Goal: Task Accomplishment & Management: Complete application form

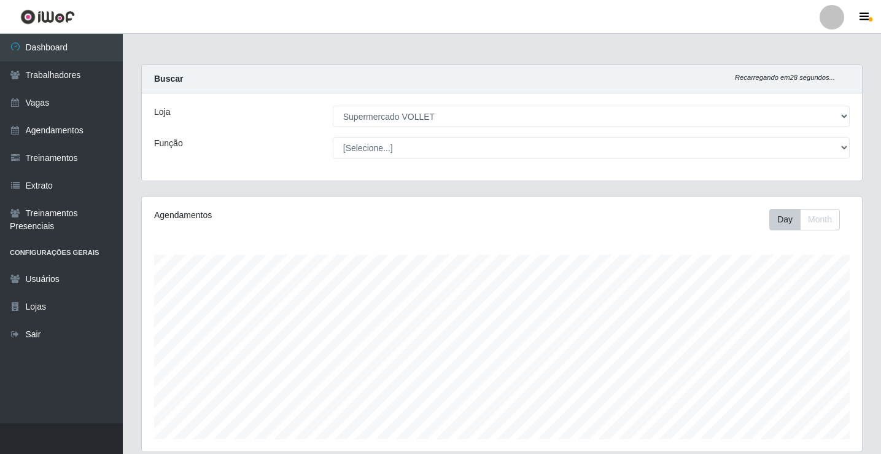
select select "72"
click at [73, 125] on link "Agendamentos" at bounding box center [61, 131] width 123 height 28
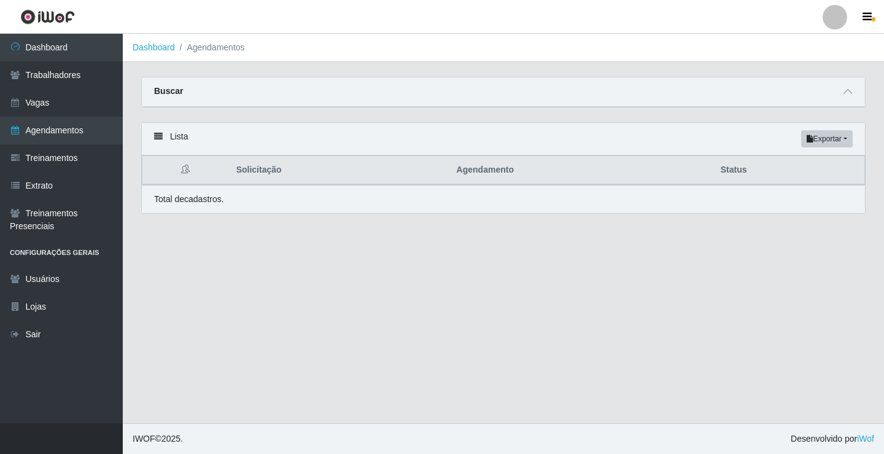
click at [208, 92] on div "Buscar" at bounding box center [504, 91] width 724 height 29
click at [71, 67] on link "Trabalhadores" at bounding box center [61, 75] width 123 height 28
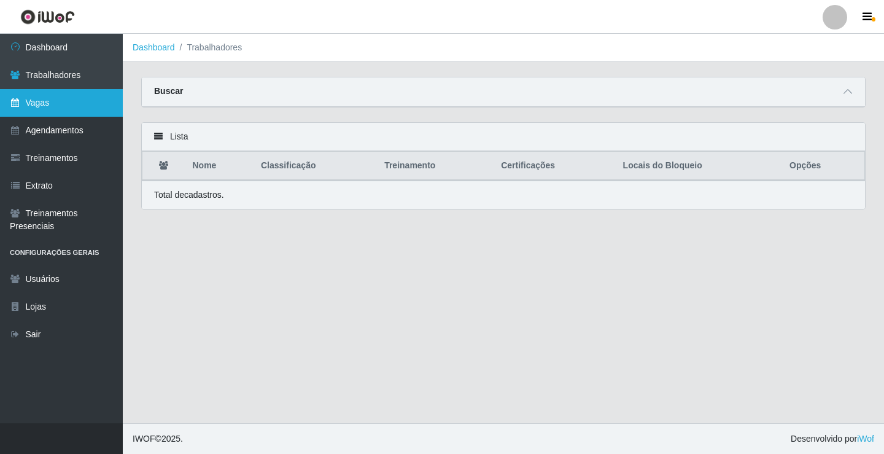
click at [65, 101] on link "Vagas" at bounding box center [61, 103] width 123 height 28
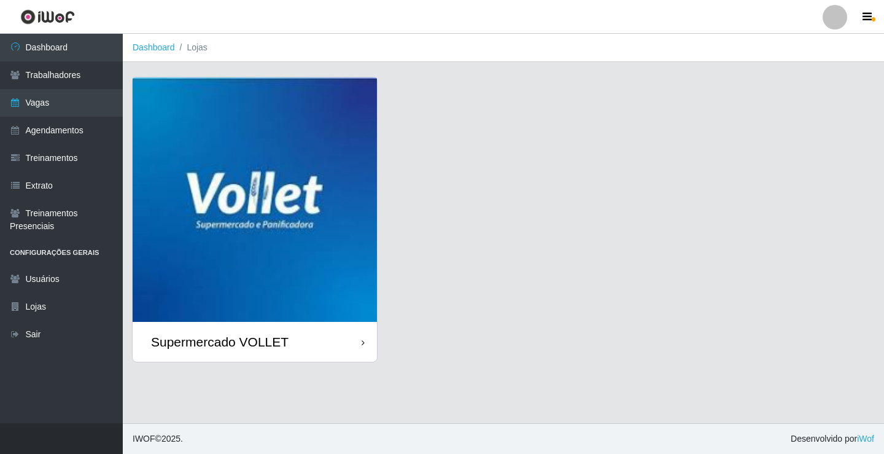
click at [219, 279] on img at bounding box center [255, 199] width 244 height 244
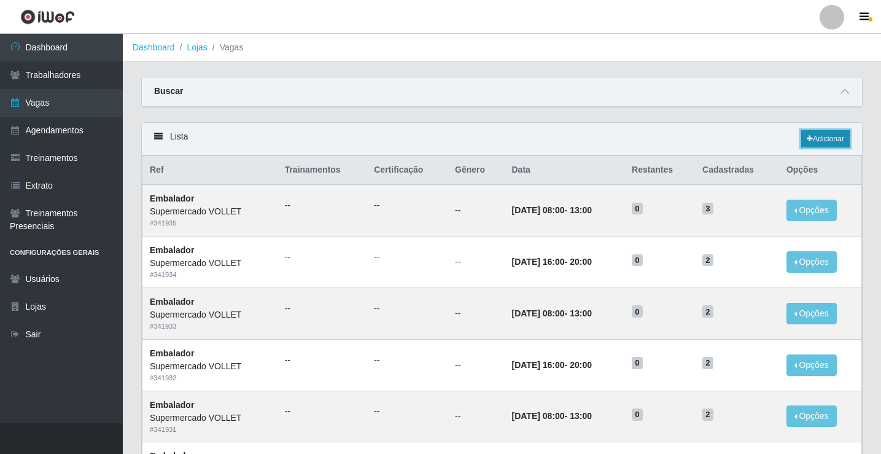
click at [819, 141] on link "Adicionar" at bounding box center [826, 138] width 49 height 17
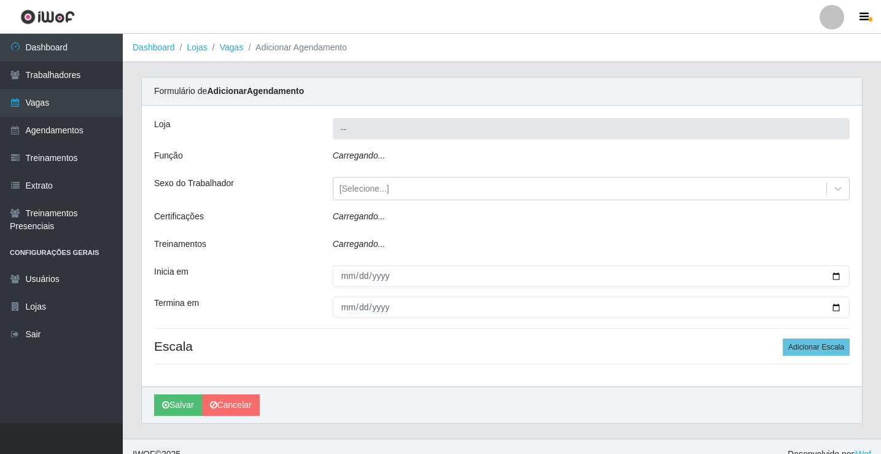
type input "Supermercado VOLLET"
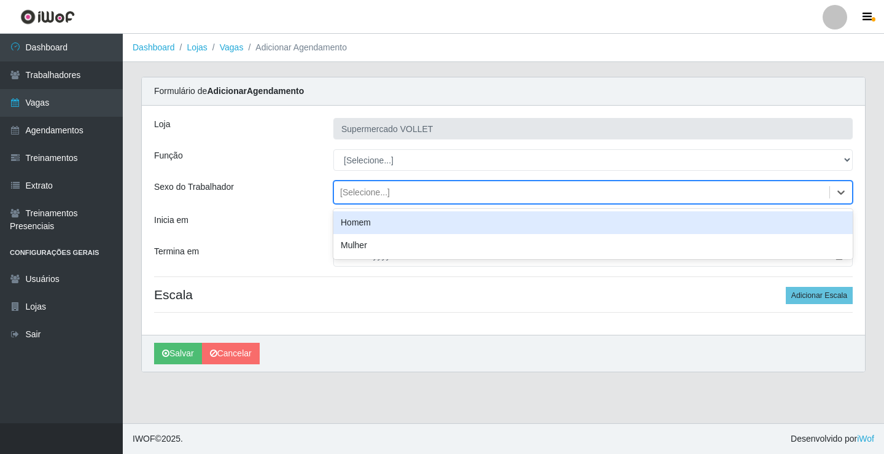
click at [375, 195] on div "[Selecione...]" at bounding box center [365, 192] width 50 height 13
click at [375, 224] on div "Homem" at bounding box center [594, 222] width 520 height 23
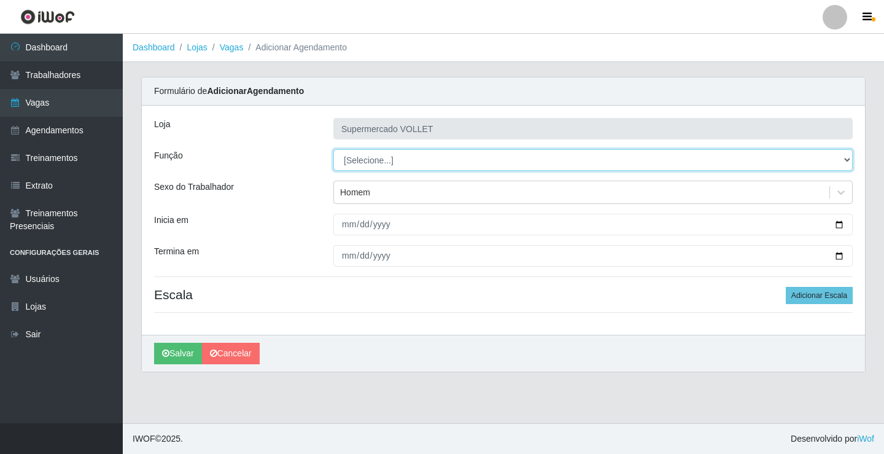
click at [373, 166] on select "[Selecione...] ASG ASG + ASG ++ Embalador Embalador + Embalador ++ Repositor Re…" at bounding box center [594, 159] width 520 height 21
select select "24"
click at [334, 149] on select "[Selecione...] ASG ASG + ASG ++ Embalador Embalador + Embalador ++ Repositor Re…" at bounding box center [594, 159] width 520 height 21
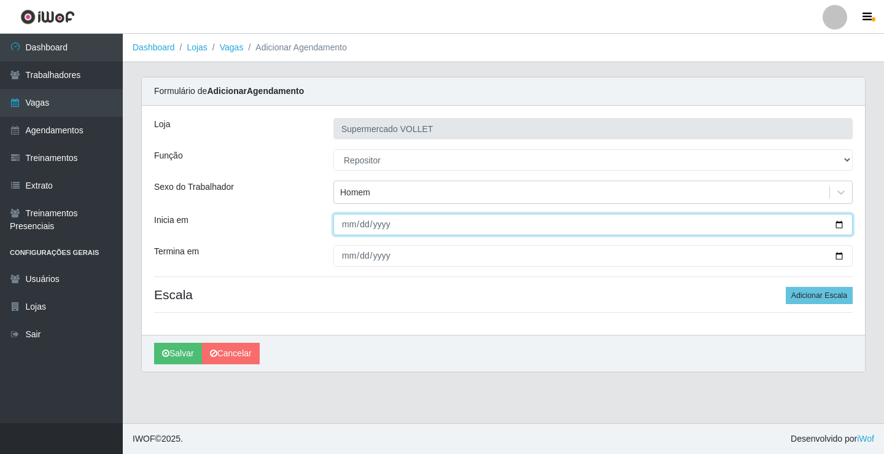
click at [351, 229] on input "Inicia em" at bounding box center [594, 224] width 520 height 21
click at [346, 222] on input "Inicia em" at bounding box center [594, 224] width 520 height 21
click at [347, 222] on input "Inicia em" at bounding box center [594, 224] width 520 height 21
type input "[DATE]"
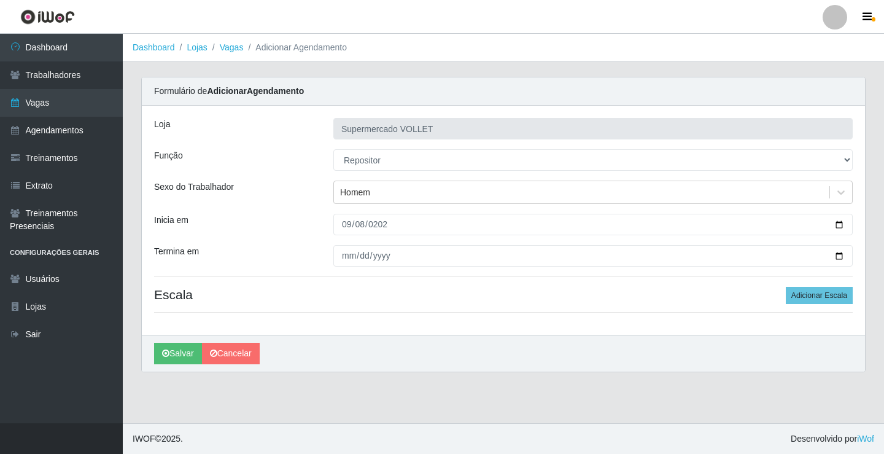
click at [376, 244] on div "Loja Supermercado VOLLET Função [Selecione...] ASG ASG + ASG ++ Embalador Embal…" at bounding box center [504, 220] width 724 height 229
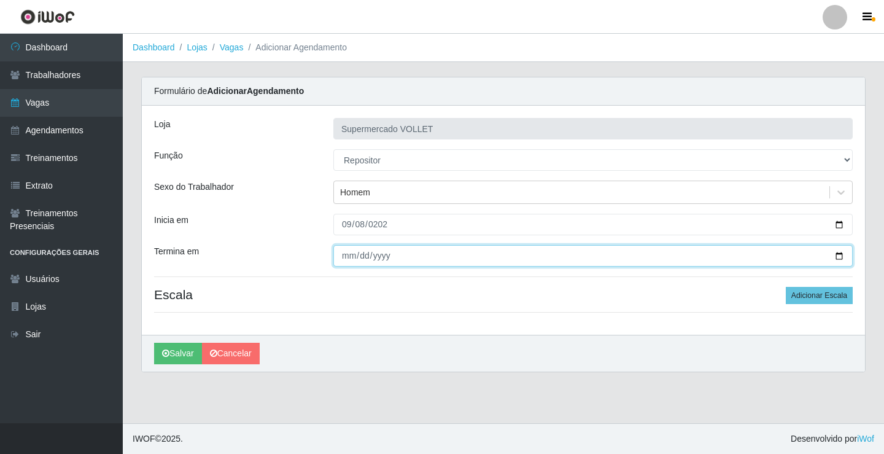
click at [375, 256] on input "Termina em" at bounding box center [594, 255] width 520 height 21
type input "[DATE]"
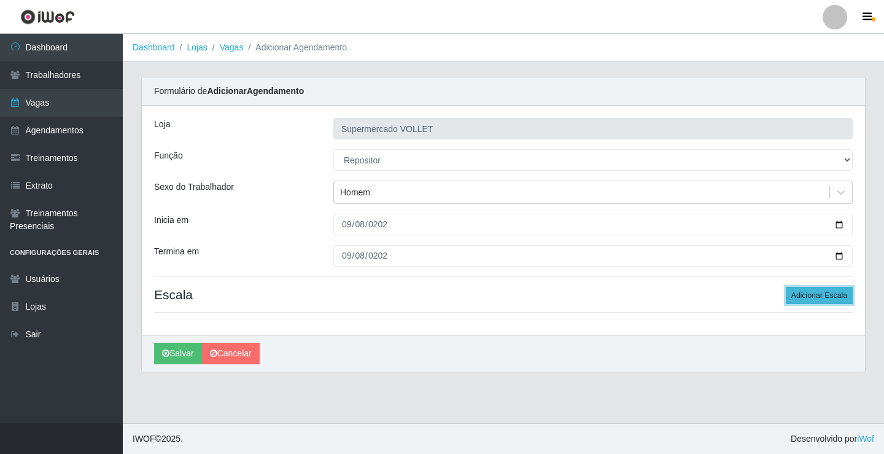
click at [826, 303] on button "Adicionar Escala" at bounding box center [819, 295] width 67 height 17
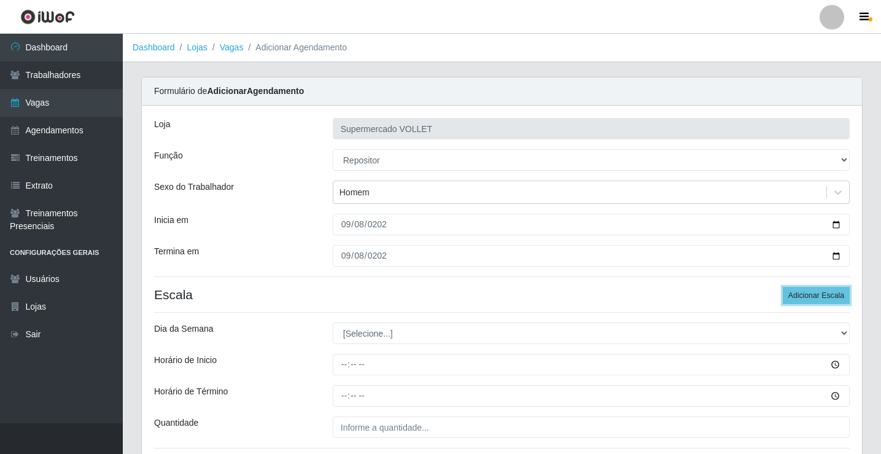
scroll to position [61, 0]
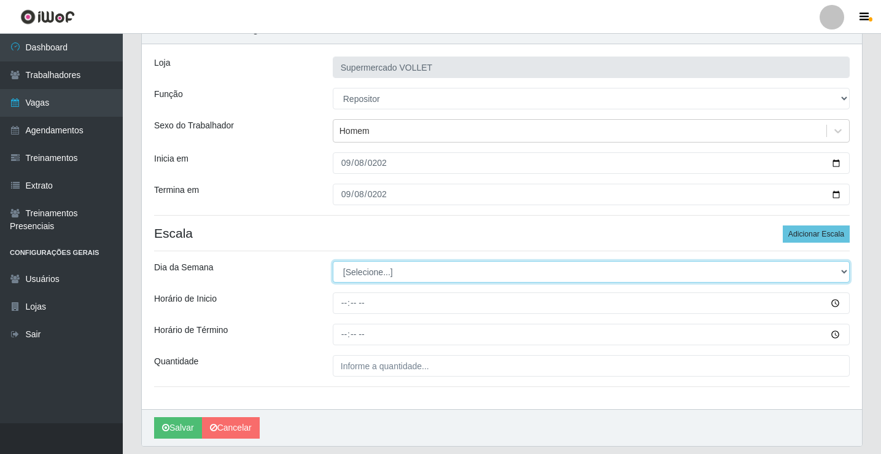
click at [357, 272] on select "[Selecione...] Segunda Terça Quarta Quinta Sexta Sábado Domingo" at bounding box center [591, 271] width 517 height 21
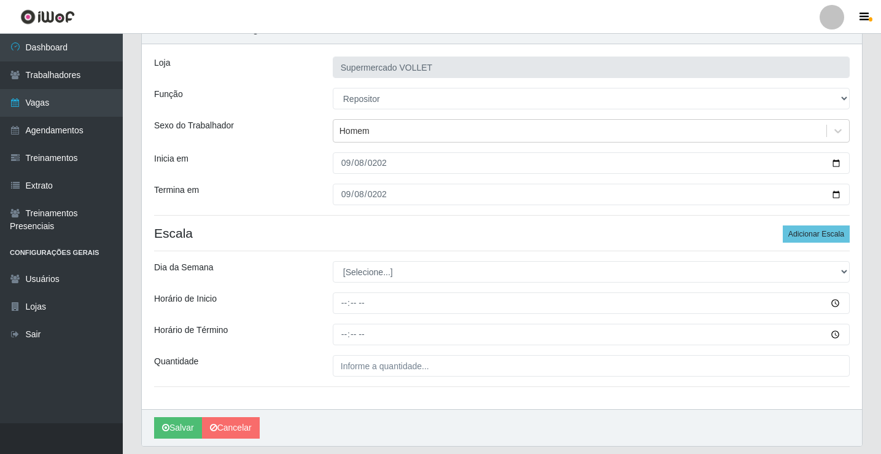
click at [259, 268] on div "Dia da Semana" at bounding box center [234, 271] width 179 height 21
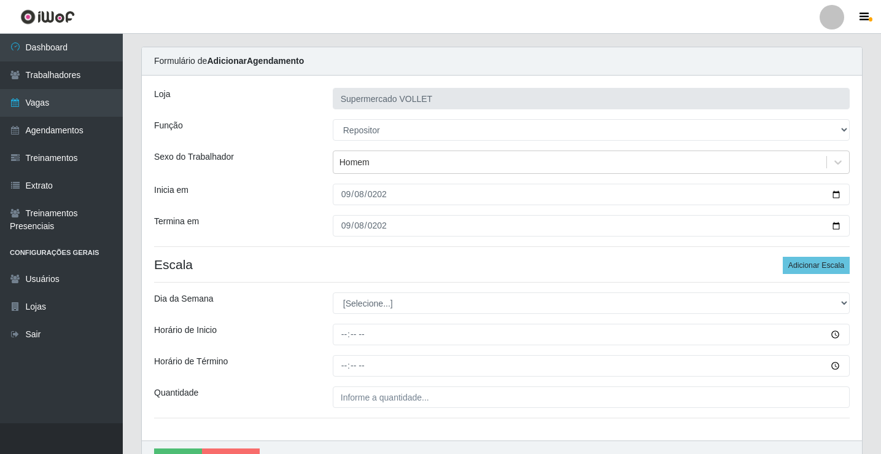
scroll to position [0, 0]
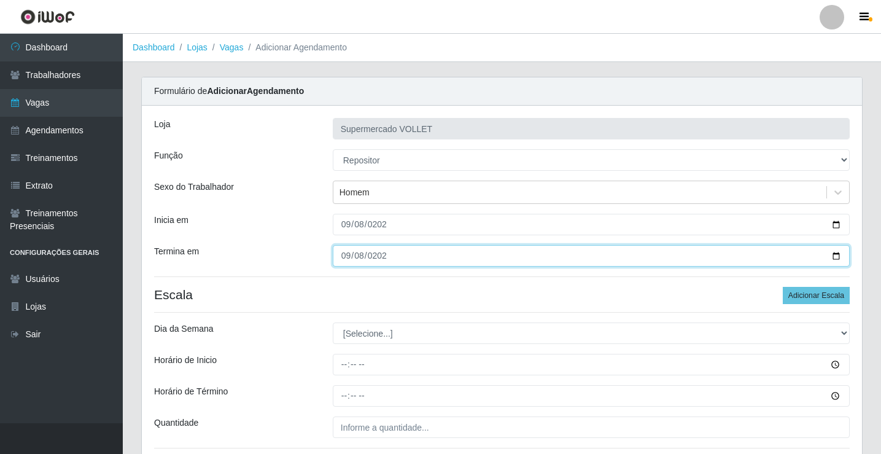
click at [836, 254] on input "[DATE]" at bounding box center [591, 255] width 517 height 21
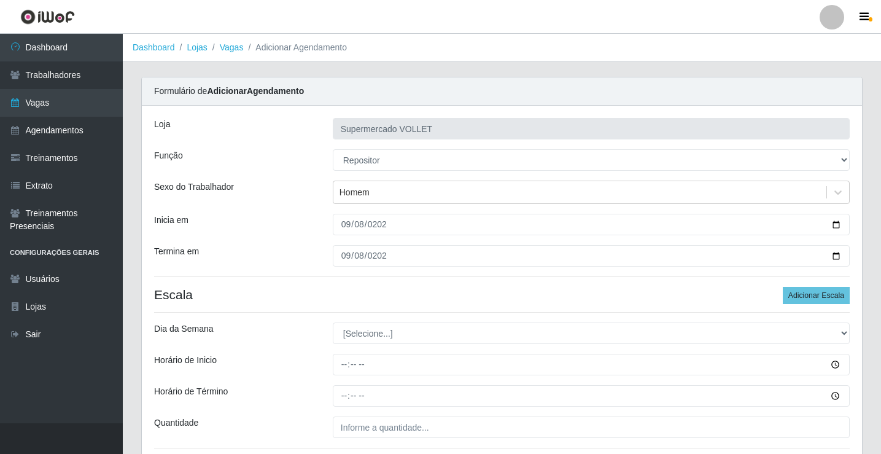
click at [544, 271] on div "Loja Supermercado VOLLET Função [Selecione...] ASG ASG + ASG ++ Embalador Embal…" at bounding box center [502, 288] width 720 height 365
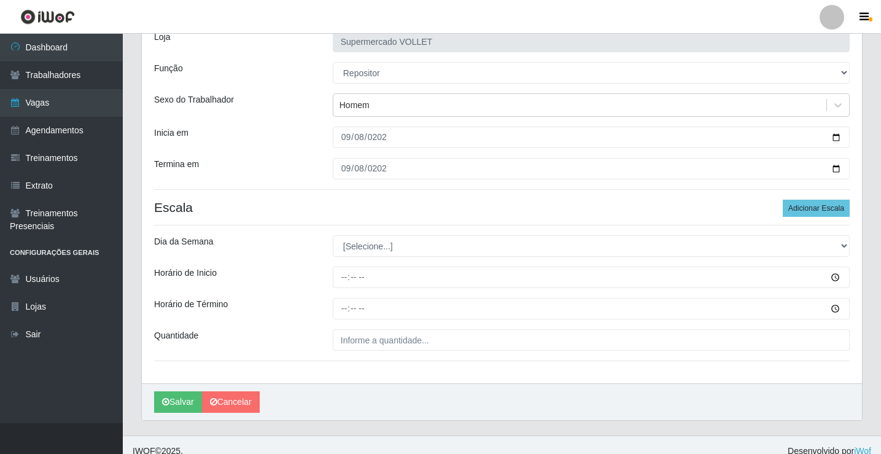
scroll to position [100, 0]
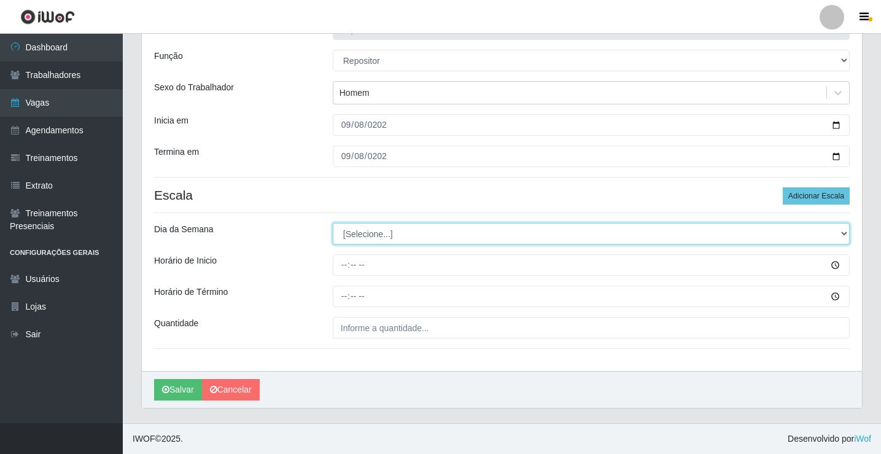
click at [397, 237] on select "[Selecione...] Segunda Terça Quarta Quinta Sexta Sábado Domingo" at bounding box center [591, 233] width 517 height 21
select select "1"
click at [333, 223] on select "[Selecione...] Segunda Terça Quarta Quinta Sexta Sábado Domingo" at bounding box center [591, 233] width 517 height 21
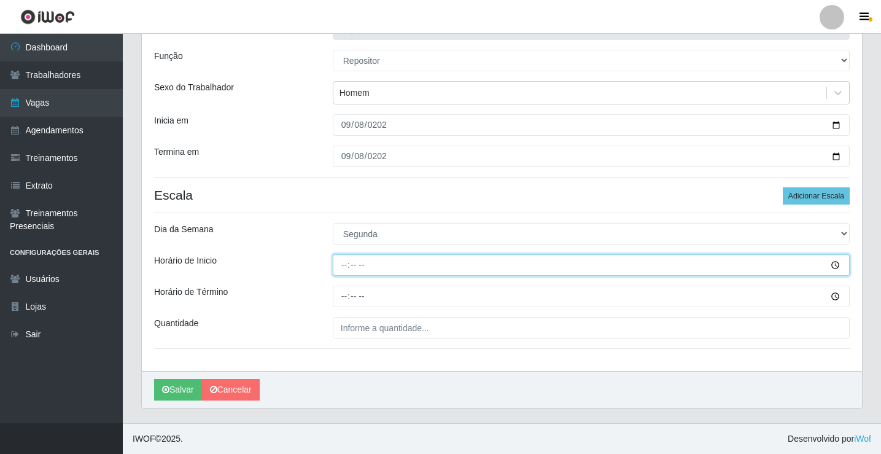
click at [367, 266] on input "Horário de Inicio" at bounding box center [591, 264] width 517 height 21
type input "08:00"
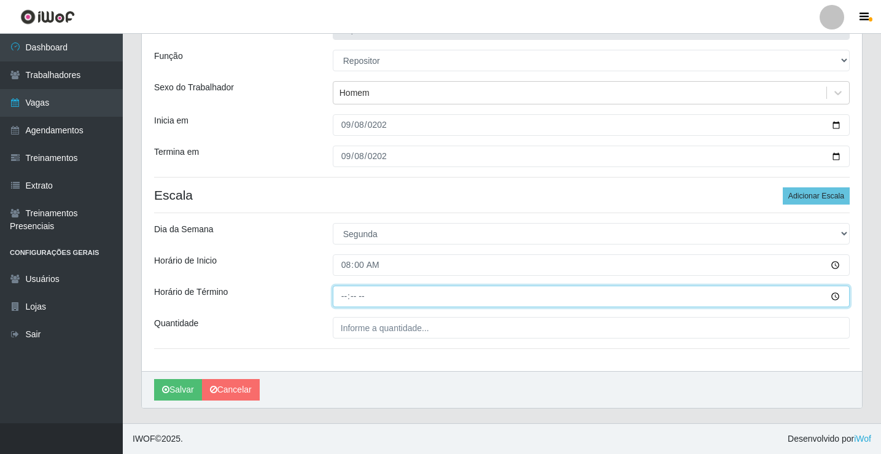
click at [365, 291] on input "Horário de Término" at bounding box center [591, 296] width 517 height 21
type input "12:00"
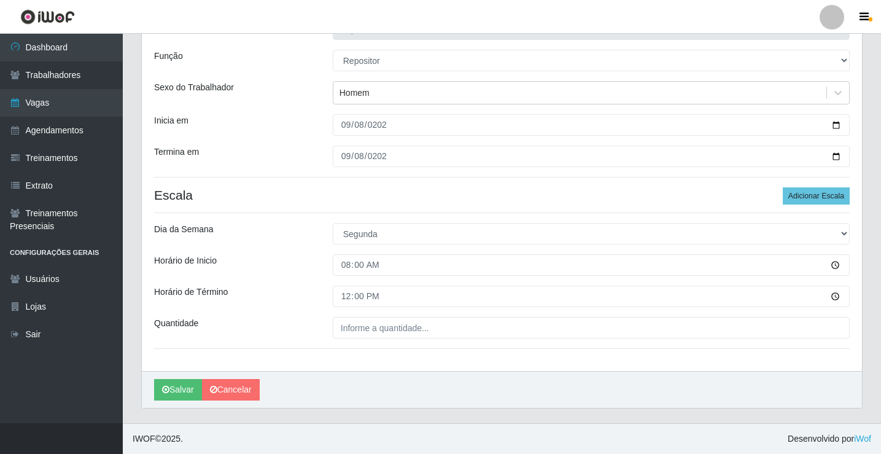
click at [340, 190] on h4 "Escala Adicionar Escala" at bounding box center [502, 194] width 696 height 15
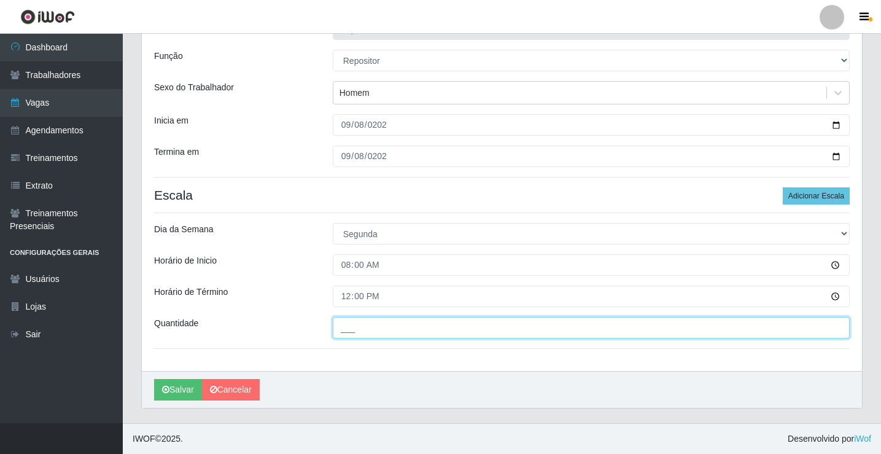
click at [367, 335] on input "___" at bounding box center [591, 327] width 517 height 21
type input "3__"
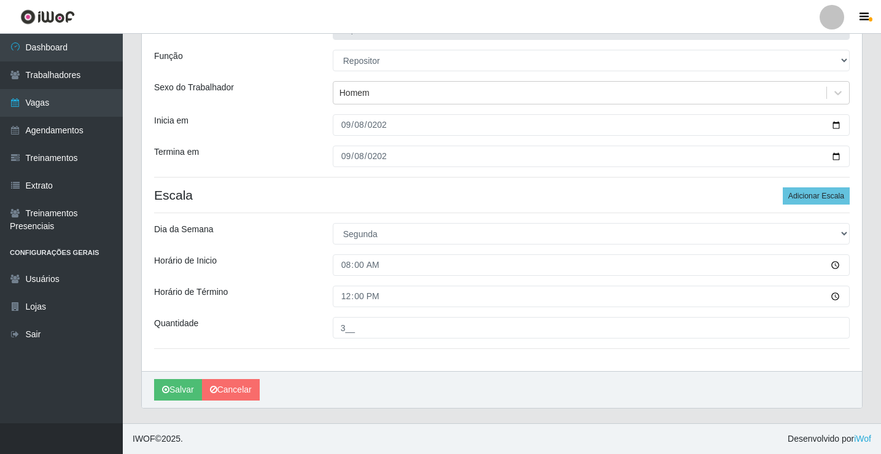
click at [321, 327] on div "Quantidade" at bounding box center [234, 327] width 179 height 21
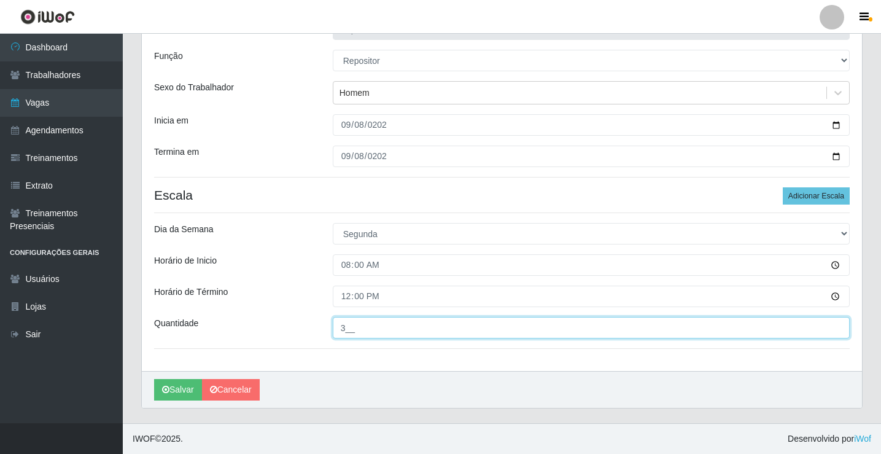
click at [358, 335] on input "3__" at bounding box center [591, 327] width 517 height 21
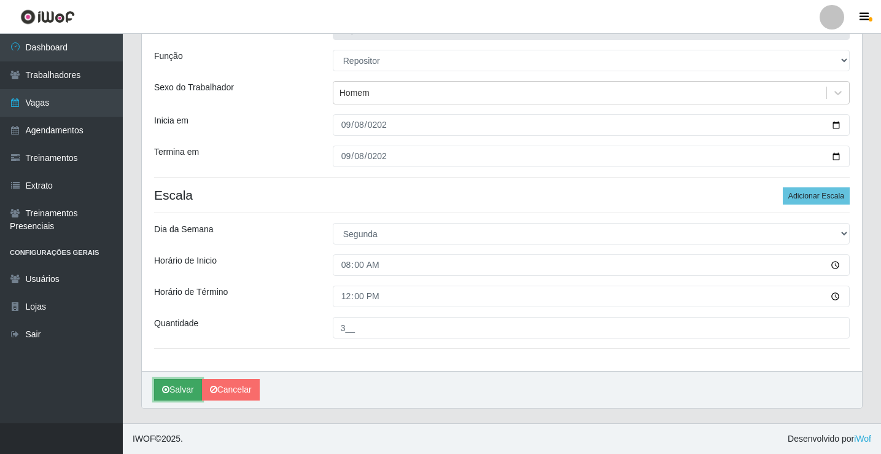
click at [184, 393] on button "Salvar" at bounding box center [178, 389] width 48 height 21
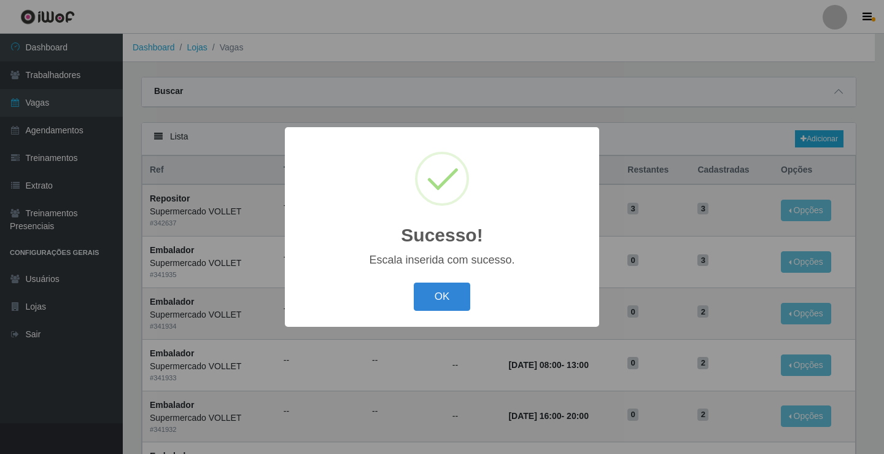
click at [452, 281] on div "OK Cancel" at bounding box center [442, 296] width 290 height 35
drag, startPoint x: 443, startPoint y: 291, endPoint x: 426, endPoint y: 296, distance: 17.3
click at [441, 291] on button "OK" at bounding box center [442, 297] width 57 height 29
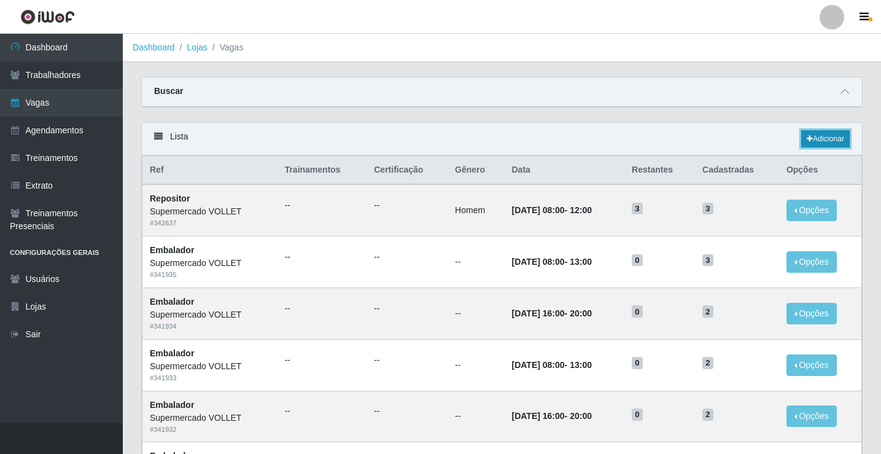
click at [816, 139] on link "Adicionar" at bounding box center [826, 138] width 49 height 17
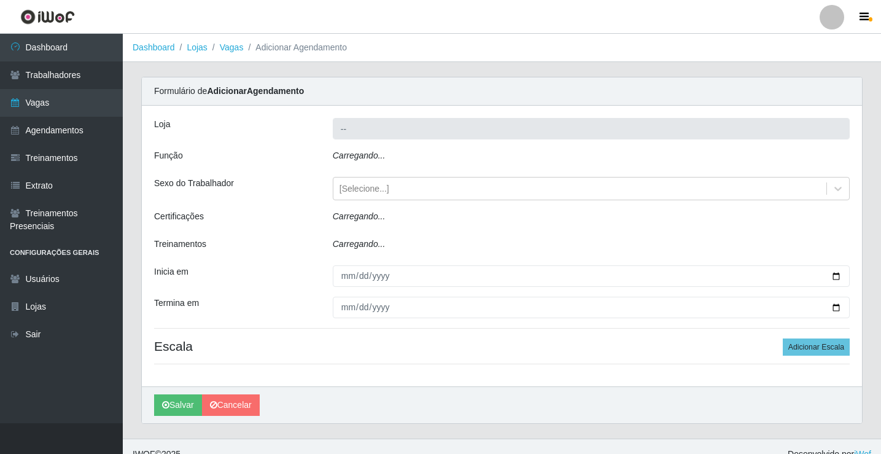
type input "Supermercado VOLLET"
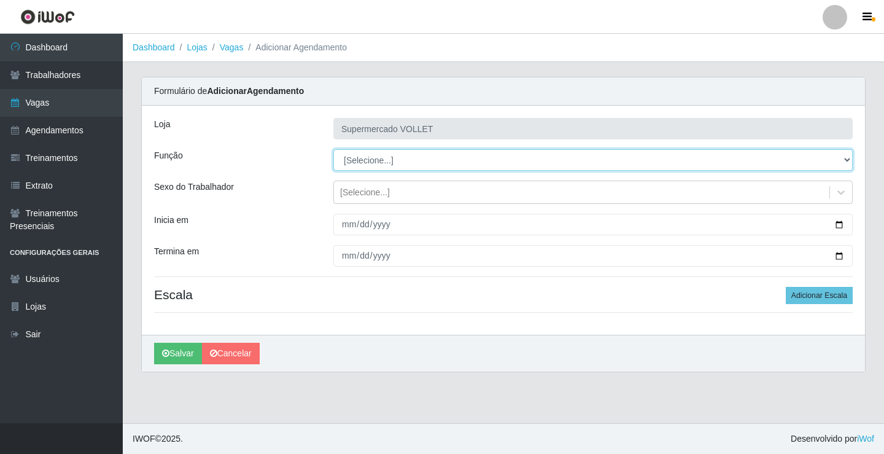
click at [364, 156] on select "[Selecione...] ASG ASG + ASG ++ Embalador Embalador + Embalador ++ Repositor Re…" at bounding box center [594, 159] width 520 height 21
select select "24"
click at [334, 149] on select "[Selecione...] ASG ASG + ASG ++ Embalador Embalador + Embalador ++ Repositor Re…" at bounding box center [594, 159] width 520 height 21
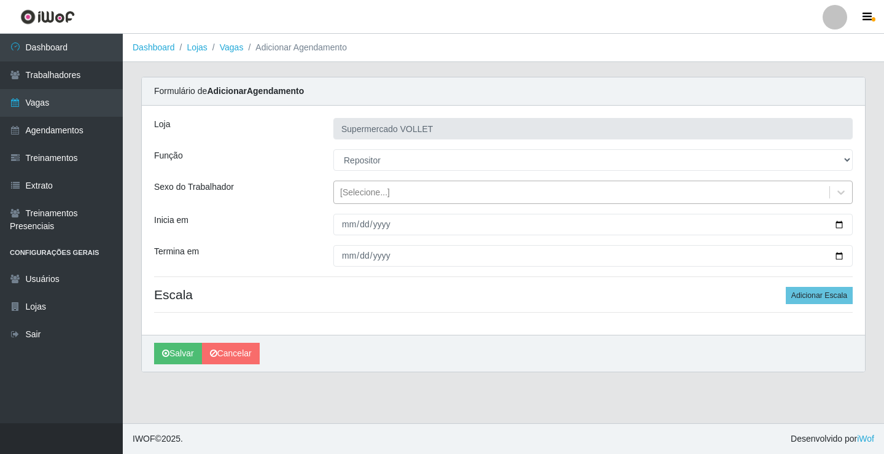
click at [388, 189] on div "[Selecione...]" at bounding box center [582, 192] width 496 height 20
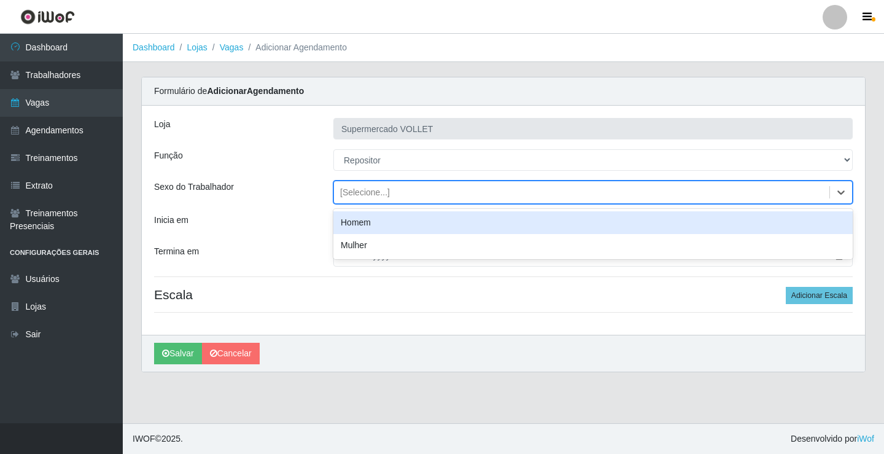
click at [372, 218] on div "Homem" at bounding box center [594, 222] width 520 height 23
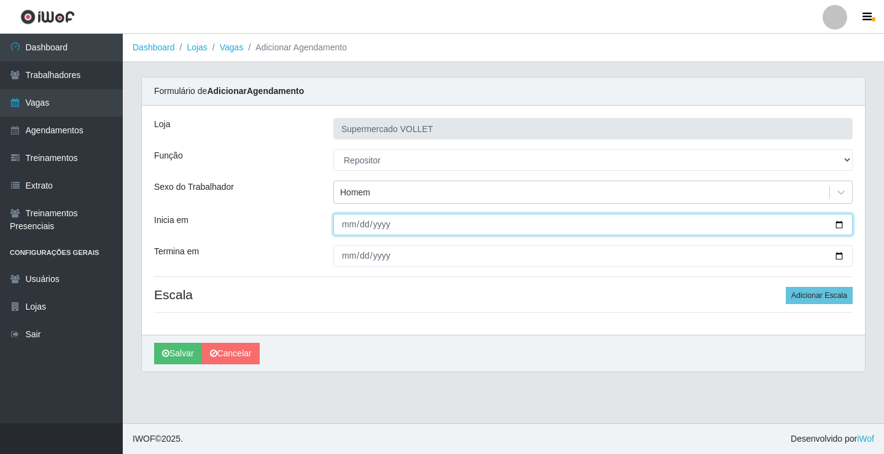
click at [381, 226] on input "Inicia em" at bounding box center [594, 224] width 520 height 21
drag, startPoint x: 356, startPoint y: 228, endPoint x: 350, endPoint y: 228, distance: 6.2
click at [356, 228] on input "Inicia em" at bounding box center [594, 224] width 520 height 21
click at [348, 228] on input "Inicia em" at bounding box center [594, 224] width 520 height 21
type input "[DATE]"
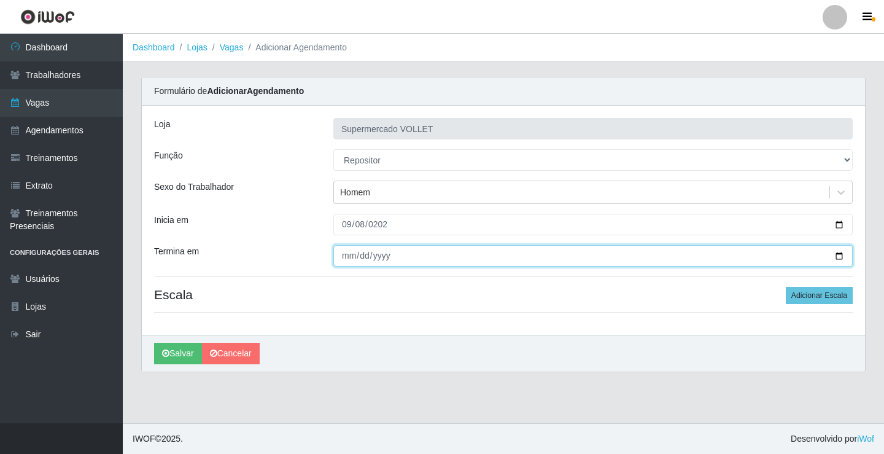
click at [353, 263] on input "Termina em" at bounding box center [594, 255] width 520 height 21
click at [345, 256] on input "Termina em" at bounding box center [594, 255] width 520 height 21
type input "[DATE]"
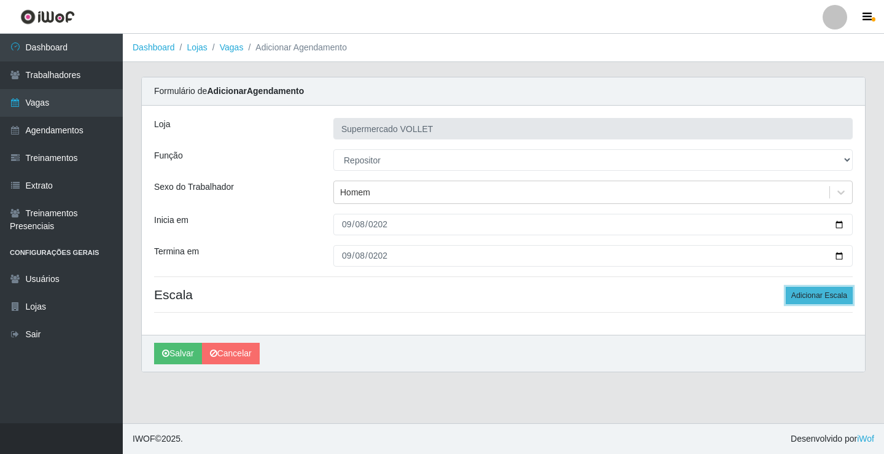
click at [814, 297] on button "Adicionar Escala" at bounding box center [819, 295] width 67 height 17
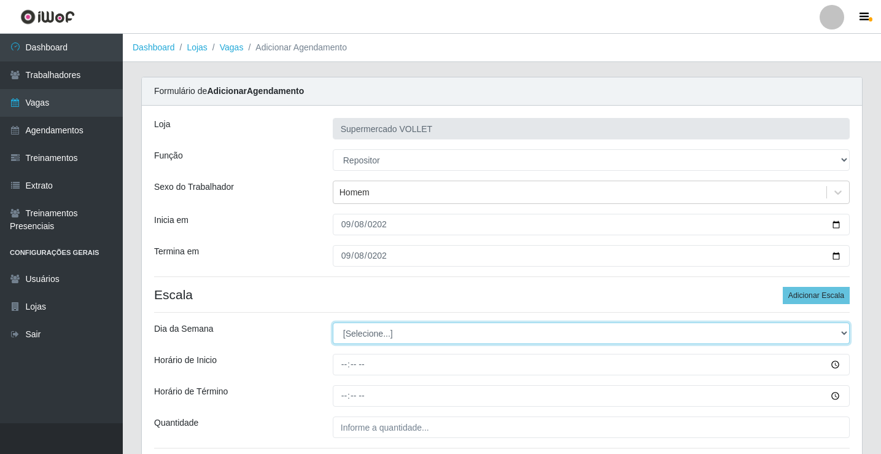
click at [377, 323] on select "[Selecione...] Segunda Terça Quarta Quinta Sexta Sábado Domingo" at bounding box center [591, 332] width 517 height 21
select select "1"
click at [333, 322] on select "[Selecione...] Segunda Terça Quarta Quinta Sexta Sábado Domingo" at bounding box center [591, 332] width 517 height 21
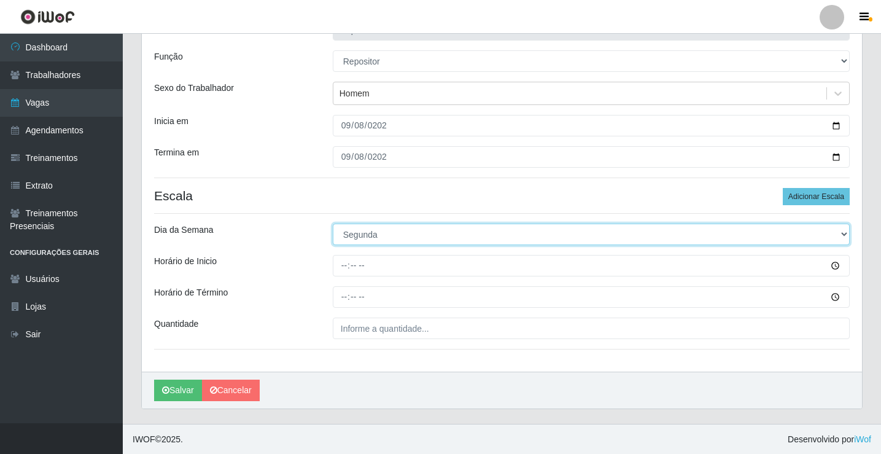
scroll to position [100, 0]
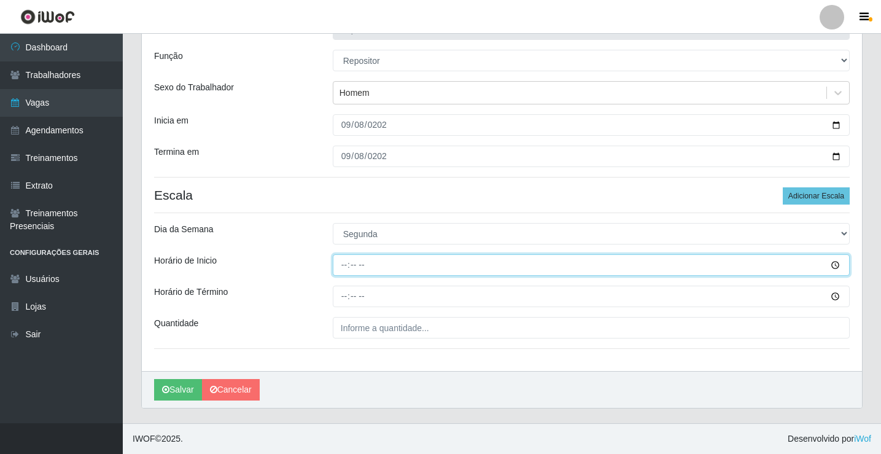
click at [380, 268] on input "Horário de Inicio" at bounding box center [591, 264] width 517 height 21
type input "14:00"
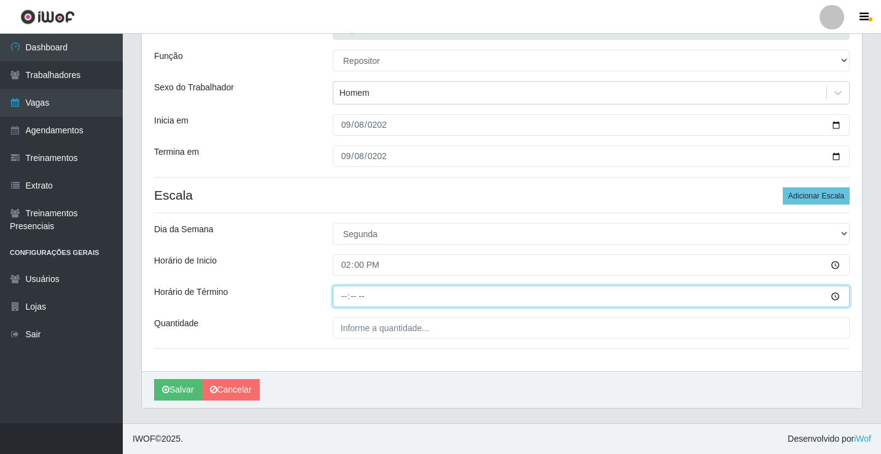
click at [356, 299] on input "Horário de Término" at bounding box center [591, 296] width 517 height 21
click at [347, 299] on input "Horário de Término" at bounding box center [591, 296] width 517 height 21
click at [343, 294] on input "18:01" at bounding box center [591, 296] width 517 height 21
type input "17:00"
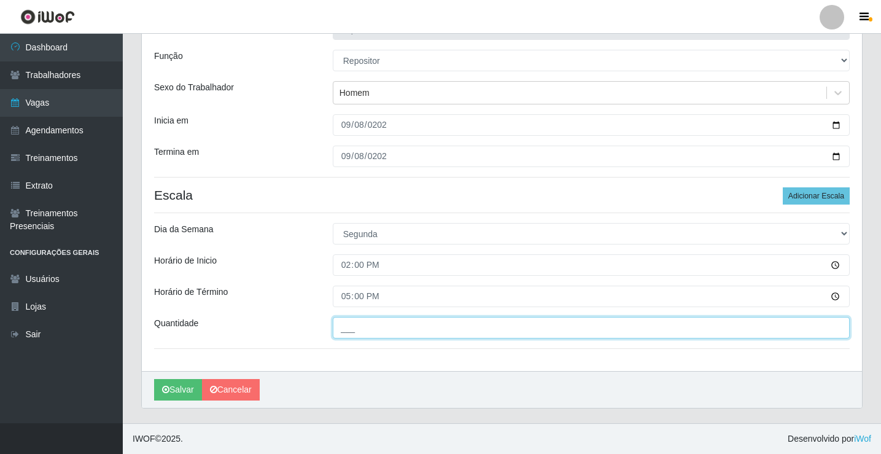
click at [372, 332] on input "___" at bounding box center [591, 327] width 517 height 21
type input "3__"
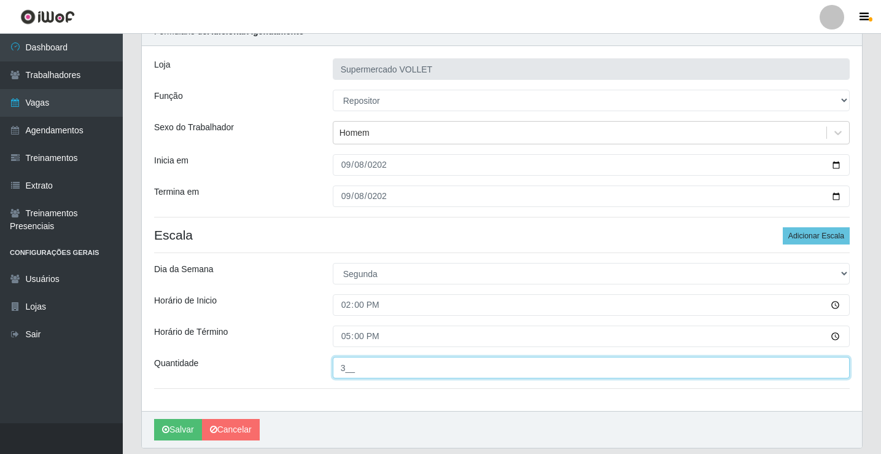
scroll to position [38, 0]
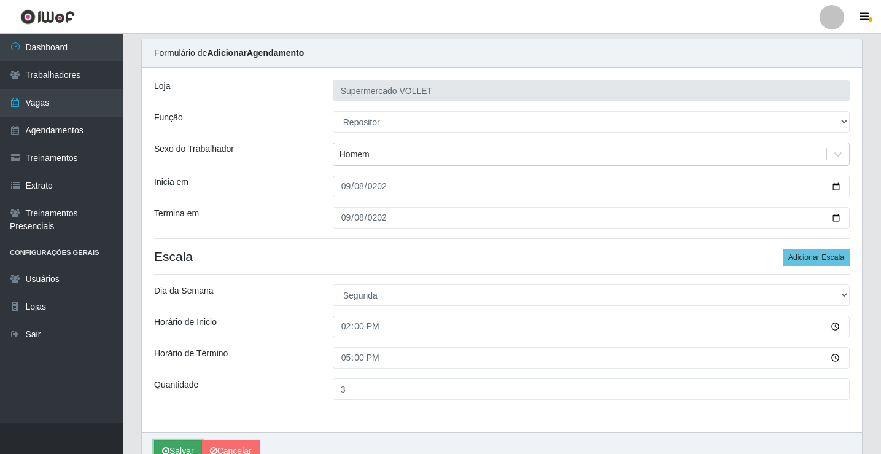
click at [191, 445] on button "Salvar" at bounding box center [178, 450] width 48 height 21
click at [185, 446] on button "Salvar" at bounding box center [178, 450] width 48 height 21
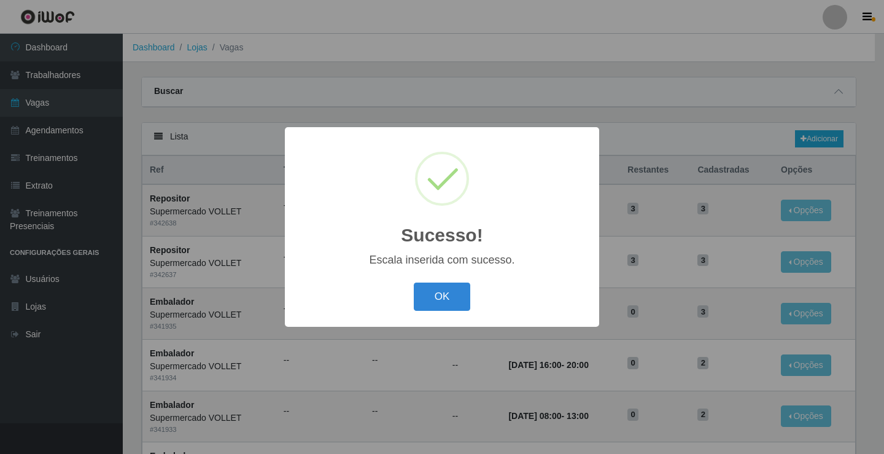
click at [478, 283] on div "OK Cancel" at bounding box center [442, 296] width 290 height 35
click at [461, 293] on button "OK" at bounding box center [442, 297] width 57 height 29
